Goal: Use online tool/utility: Utilize a website feature to perform a specific function

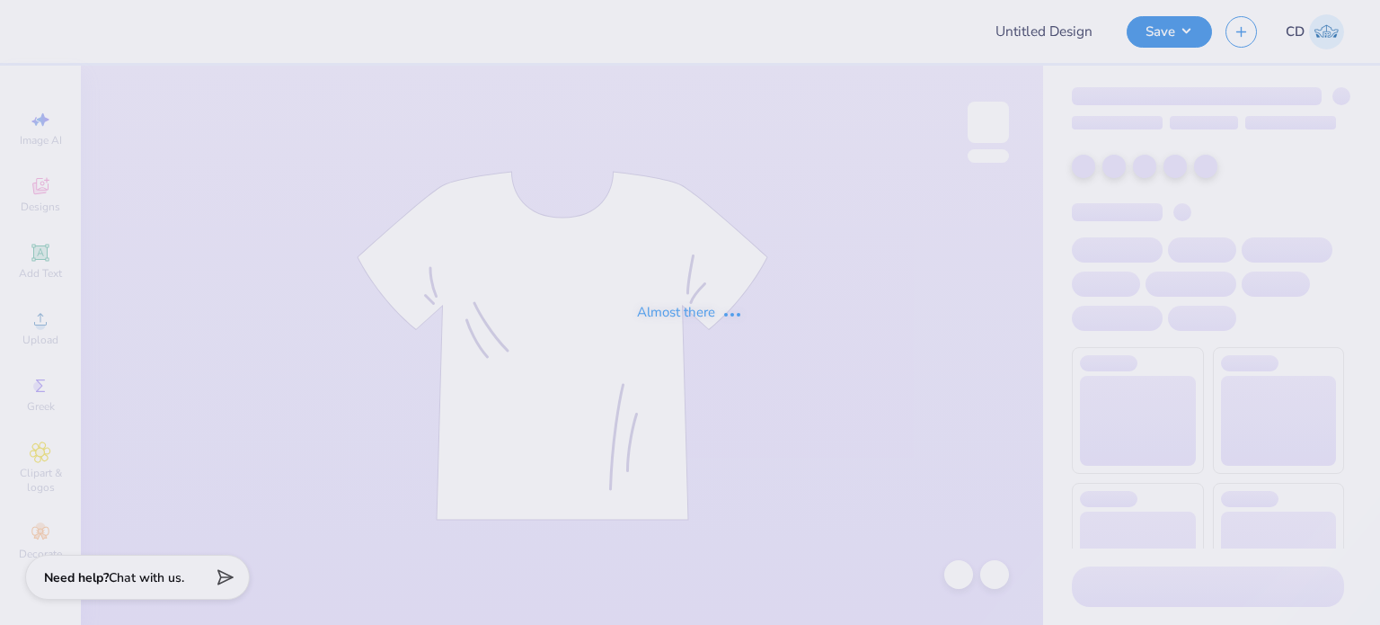
type input "FPS238720"
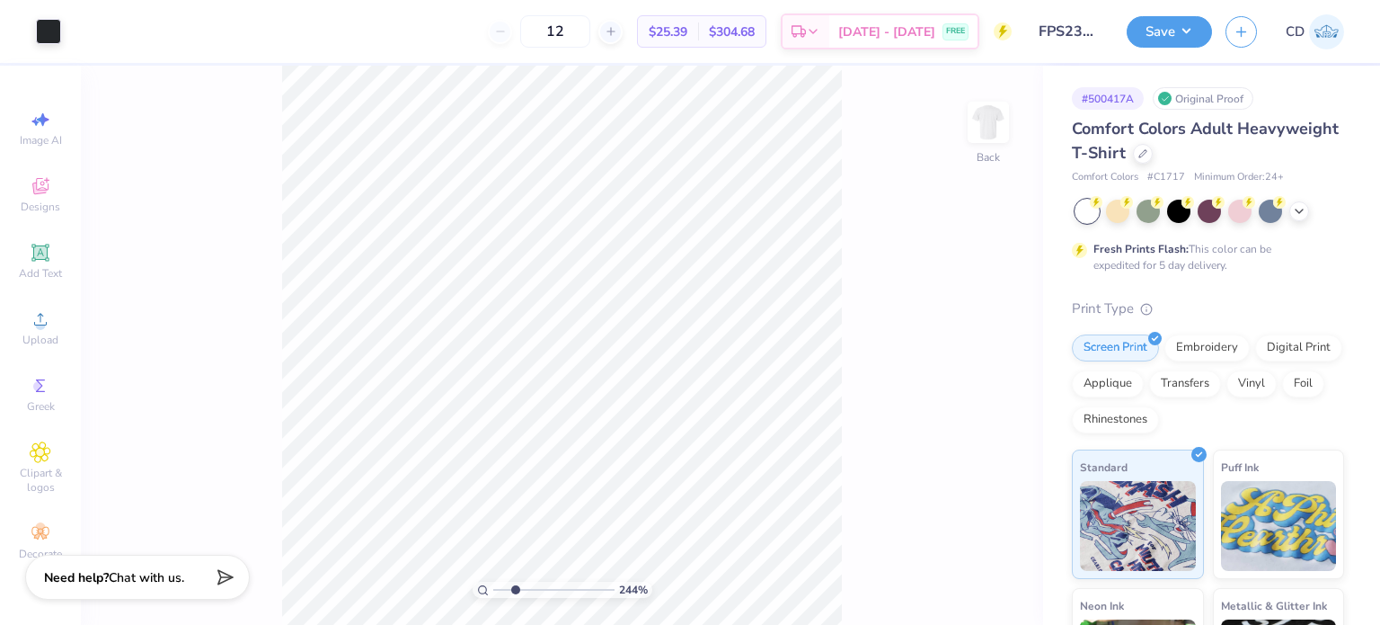
drag, startPoint x: 499, startPoint y: 589, endPoint x: 515, endPoint y: 596, distance: 17.7
click at [515, 596] on input "range" at bounding box center [553, 589] width 121 height 16
type input "2.62"
click at [517, 592] on input "range" at bounding box center [553, 589] width 121 height 16
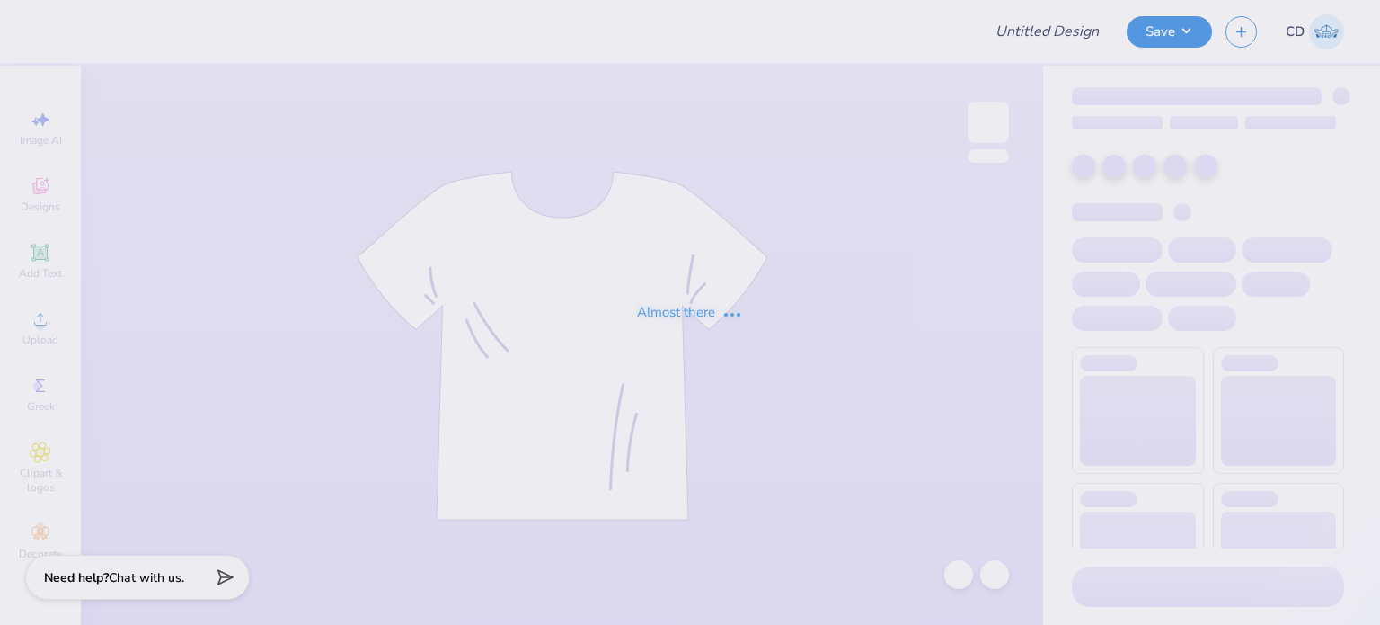
type input "FPS238785"
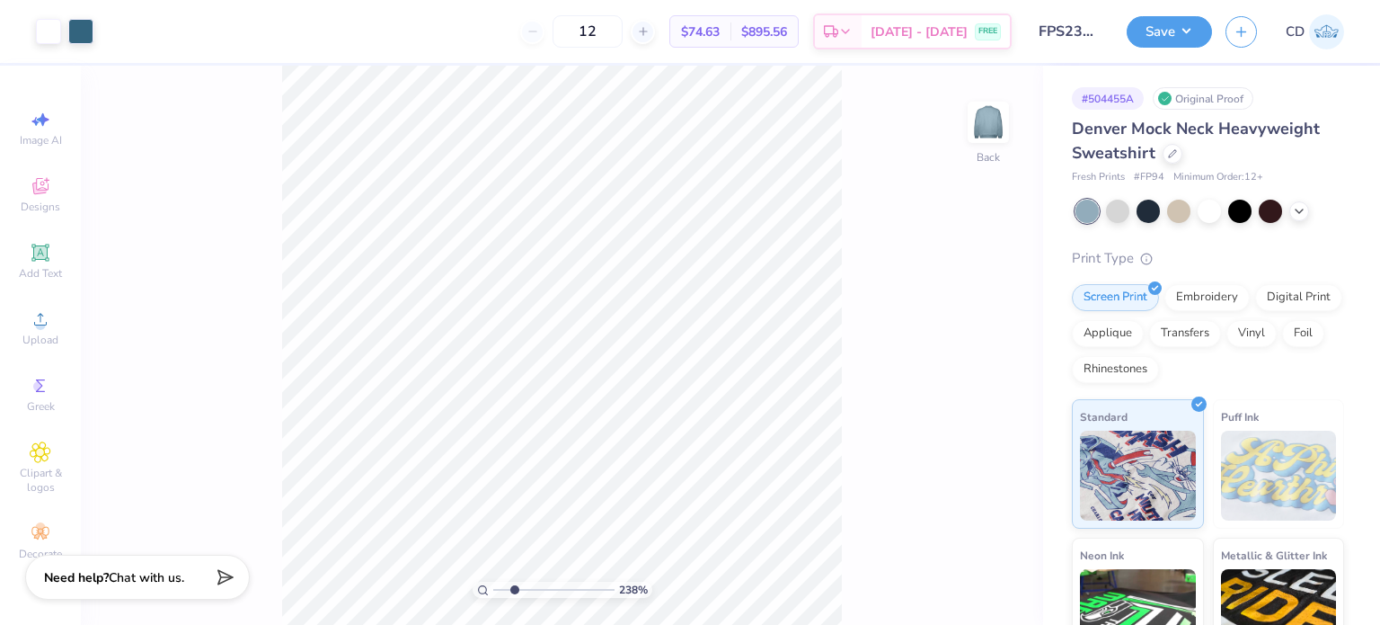
drag, startPoint x: 496, startPoint y: 590, endPoint x: 514, endPoint y: 599, distance: 20.5
click at [514, 598] on input "range" at bounding box center [553, 589] width 121 height 16
click at [507, 597] on div "238 %" at bounding box center [561, 345] width 559 height 559
type input "2.02"
click at [510, 587] on input "range" at bounding box center [553, 589] width 121 height 16
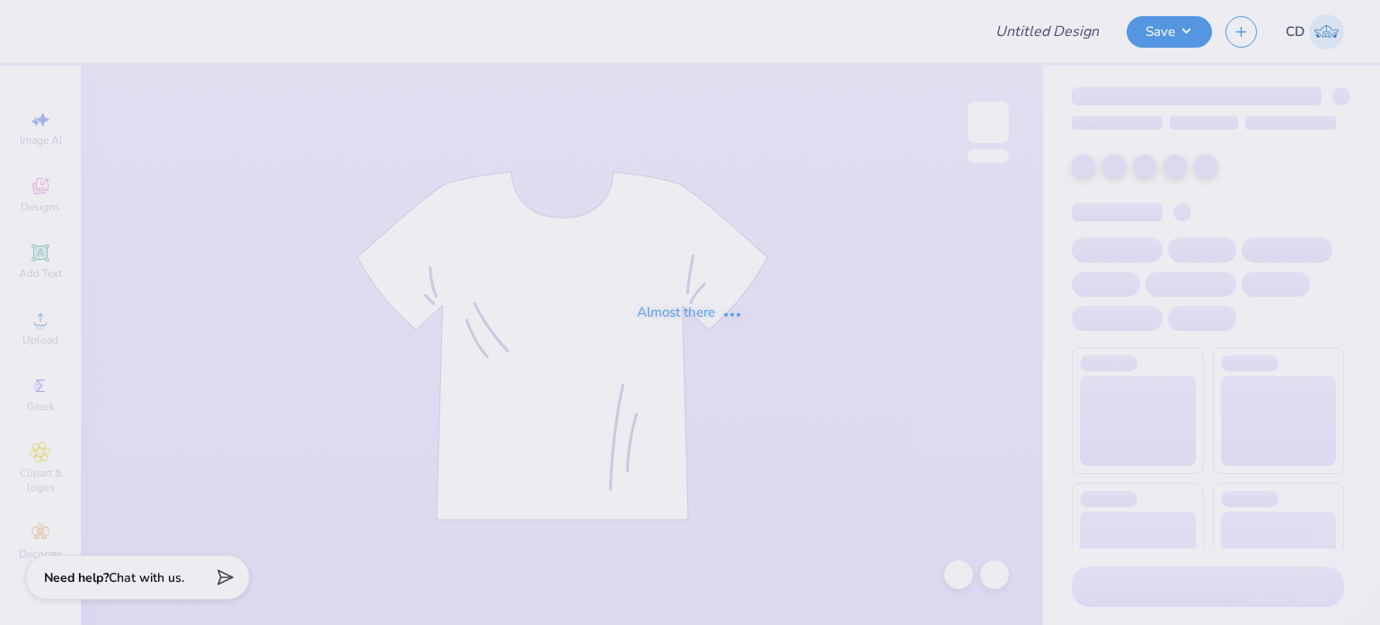
type input "FPS238523"
type input "FPS238707"
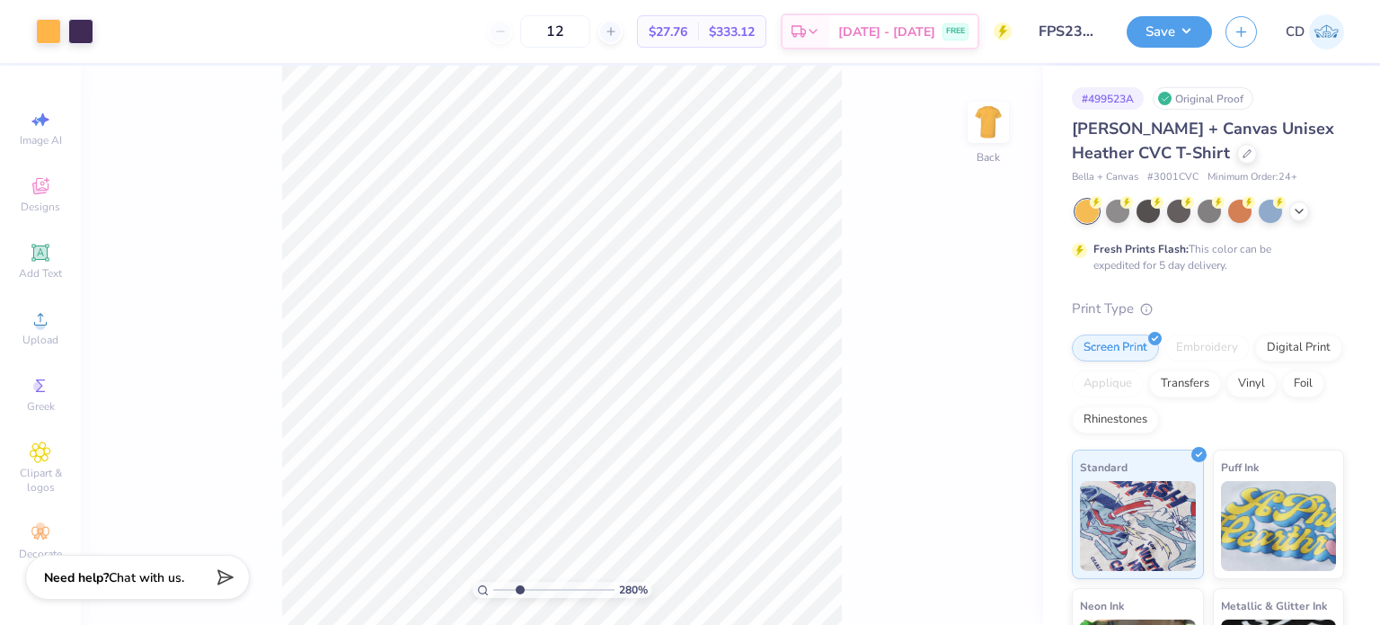
drag, startPoint x: 496, startPoint y: 588, endPoint x: 519, endPoint y: 600, distance: 25.8
type input "2.8"
click at [519, 598] on input "range" at bounding box center [553, 589] width 121 height 16
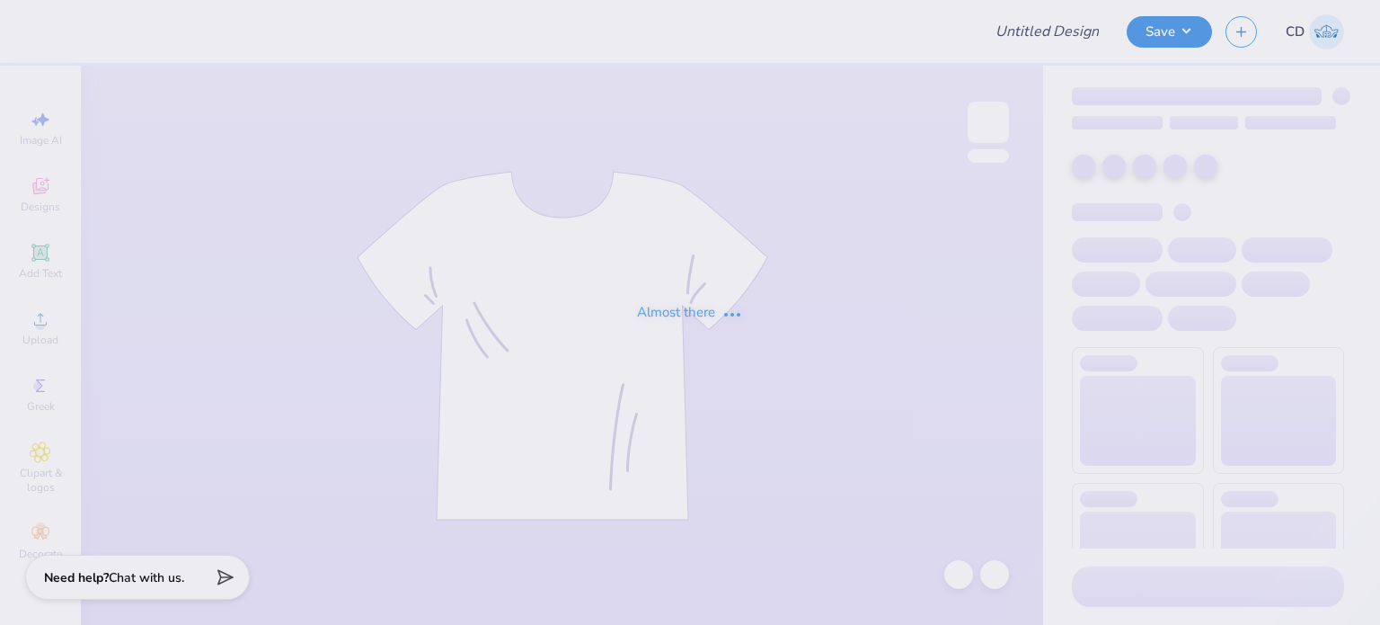
type input "FPS239250"
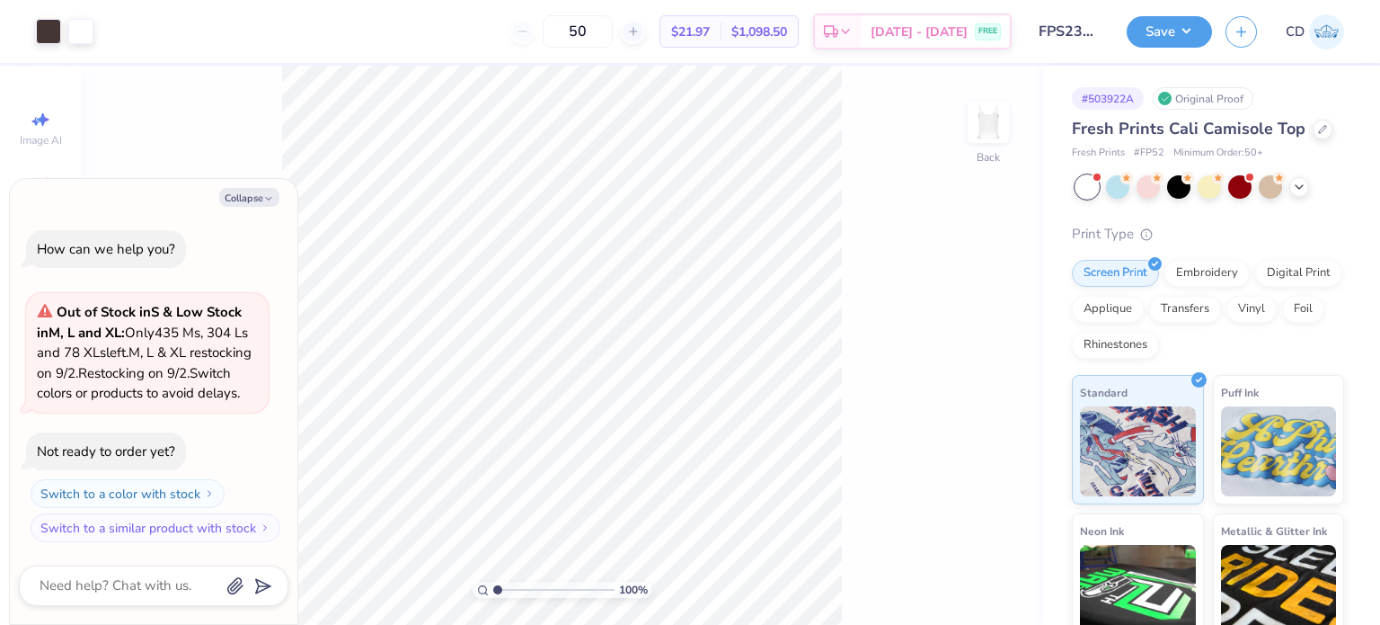
type textarea "x"
